Goal: Task Accomplishment & Management: Manage account settings

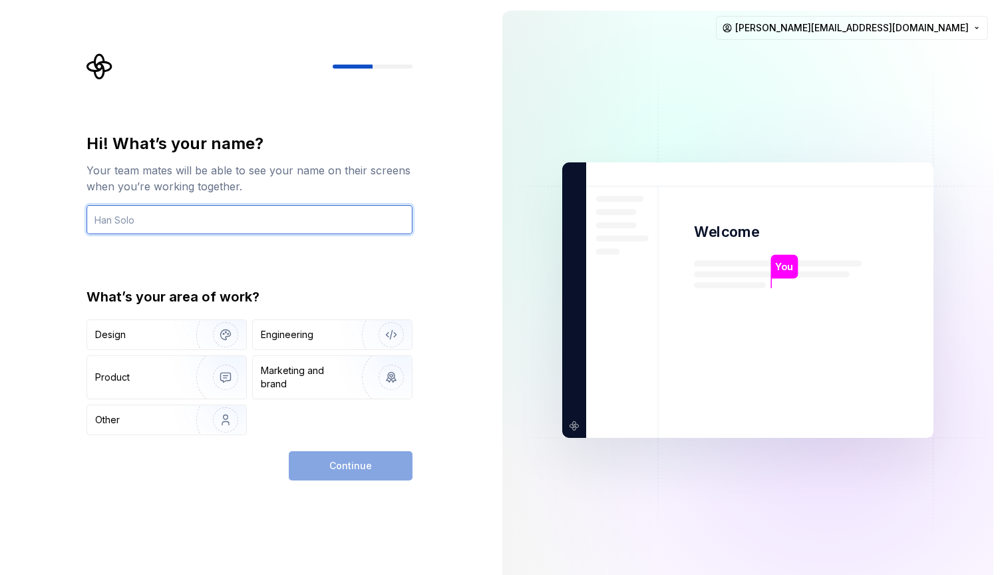
type input "[PERSON_NAME][EMAIL_ADDRESS][DOMAIN_NAME]"
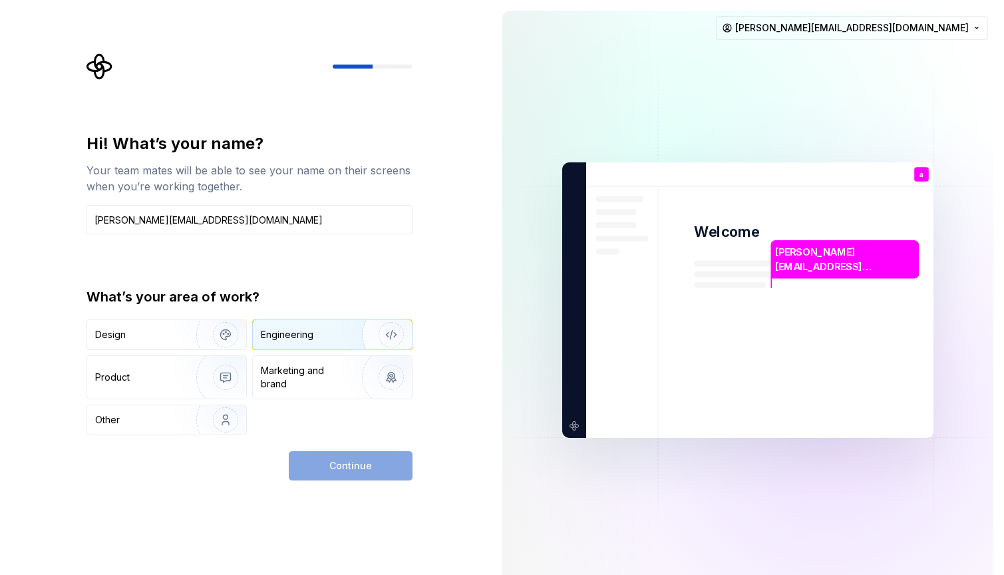
click at [303, 339] on div "Engineering" at bounding box center [287, 334] width 53 height 13
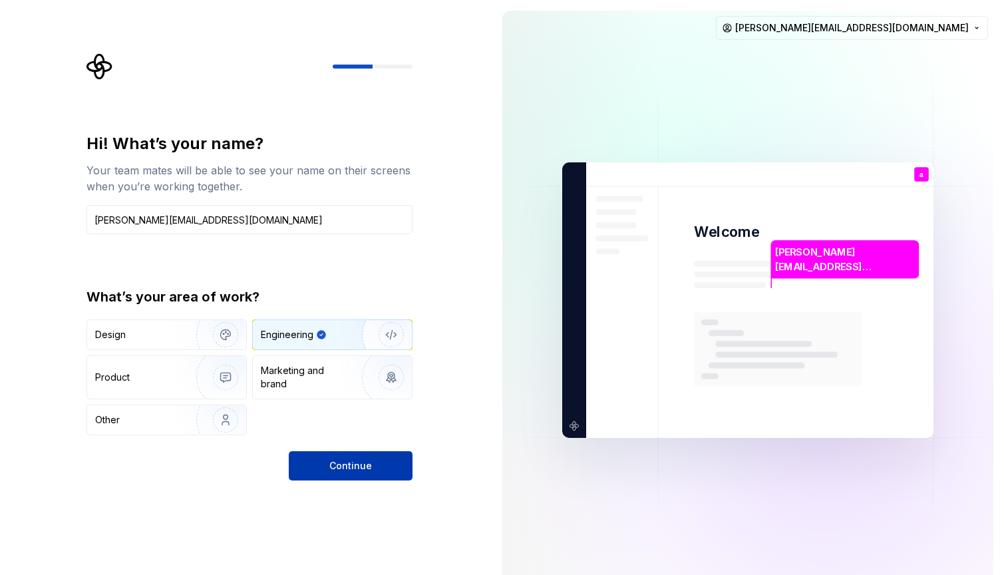
click at [381, 471] on button "Continue" at bounding box center [351, 465] width 124 height 29
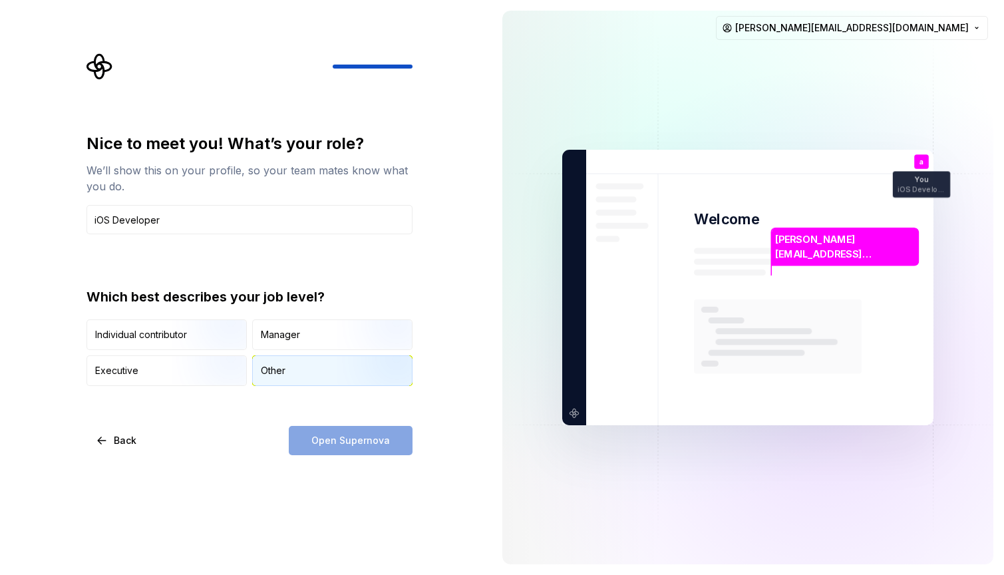
type input "iOS Developer"
click at [334, 380] on div "Other" at bounding box center [332, 370] width 159 height 29
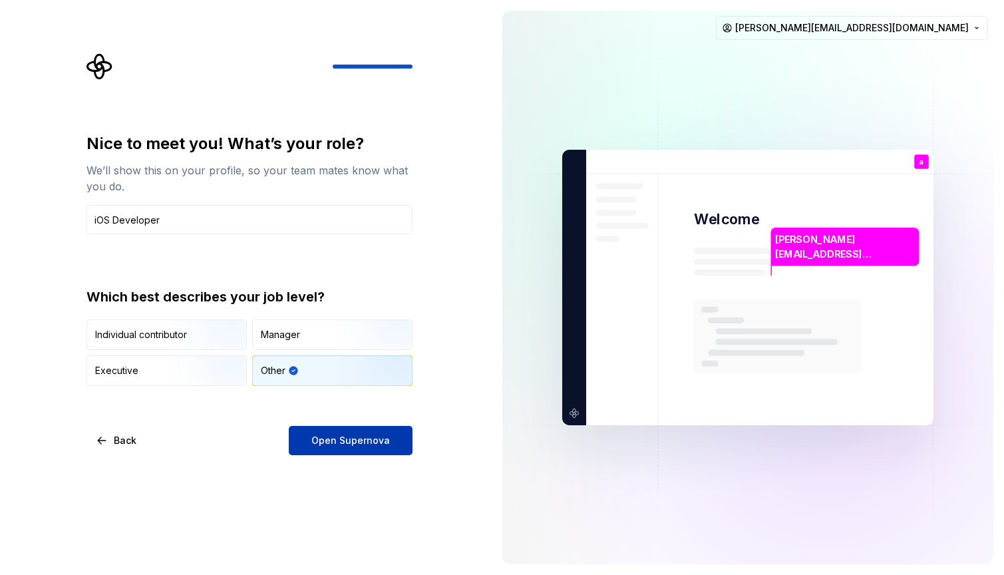
click at [371, 448] on button "Open Supernova" at bounding box center [351, 440] width 124 height 29
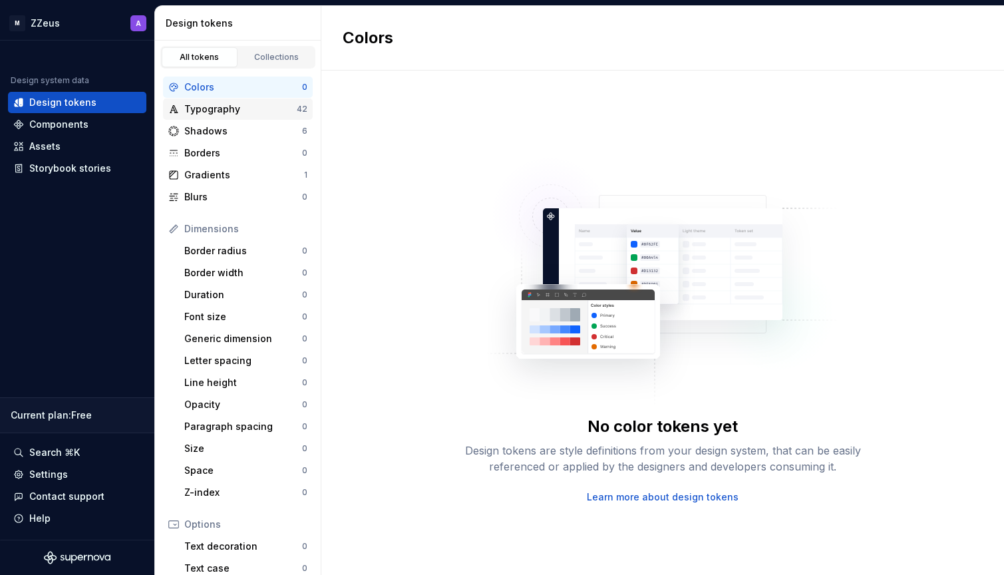
click at [269, 108] on div "Typography" at bounding box center [240, 108] width 112 height 13
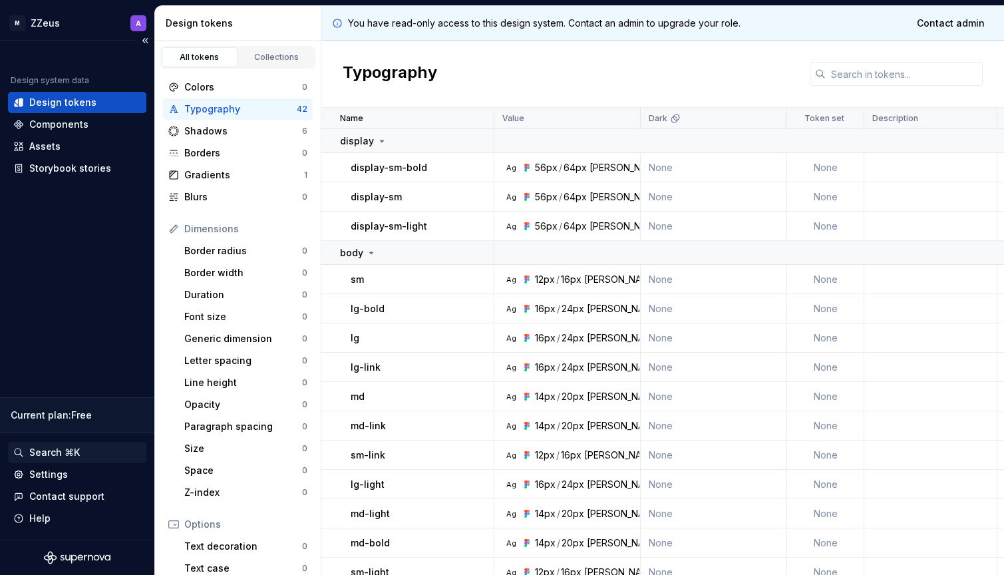
click at [45, 447] on div "Search ⌘K" at bounding box center [54, 452] width 51 height 13
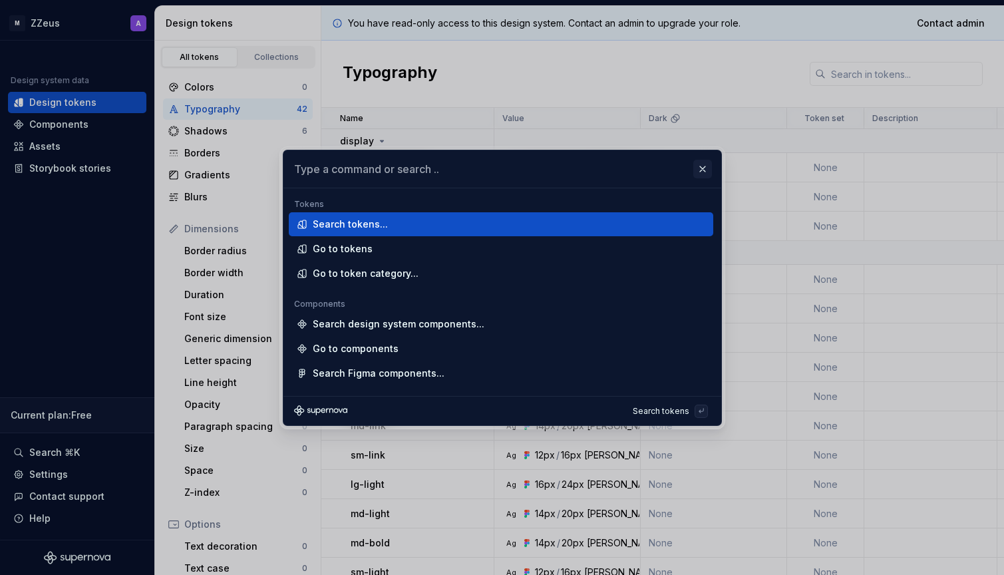
click at [705, 160] on button "button" at bounding box center [702, 169] width 19 height 19
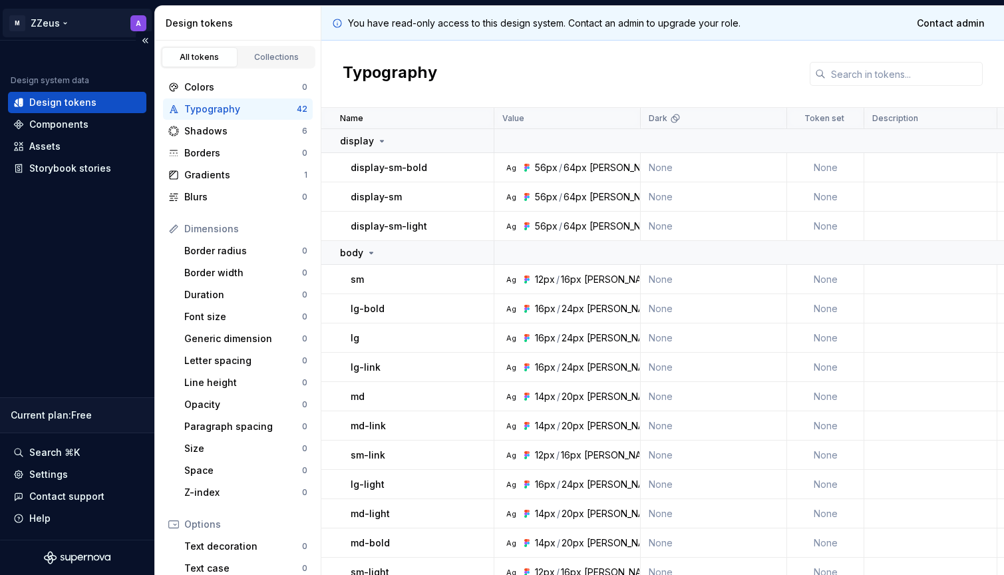
click at [58, 27] on html "M ZZeus A Design system data Design tokens Components Assets Storybook stories …" at bounding box center [502, 287] width 1004 height 575
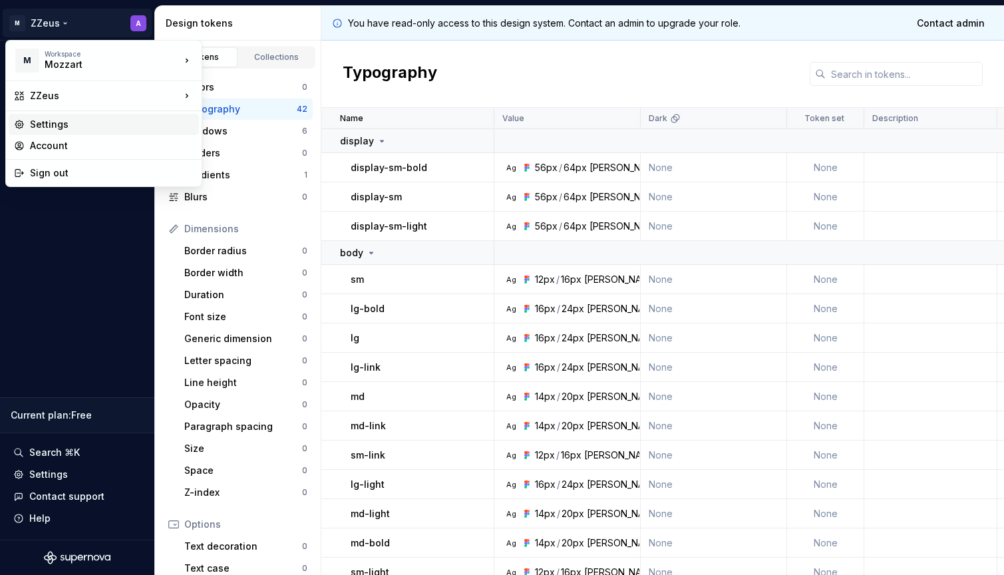
click at [86, 124] on div "Settings" at bounding box center [112, 124] width 164 height 13
